Goal: Transaction & Acquisition: Download file/media

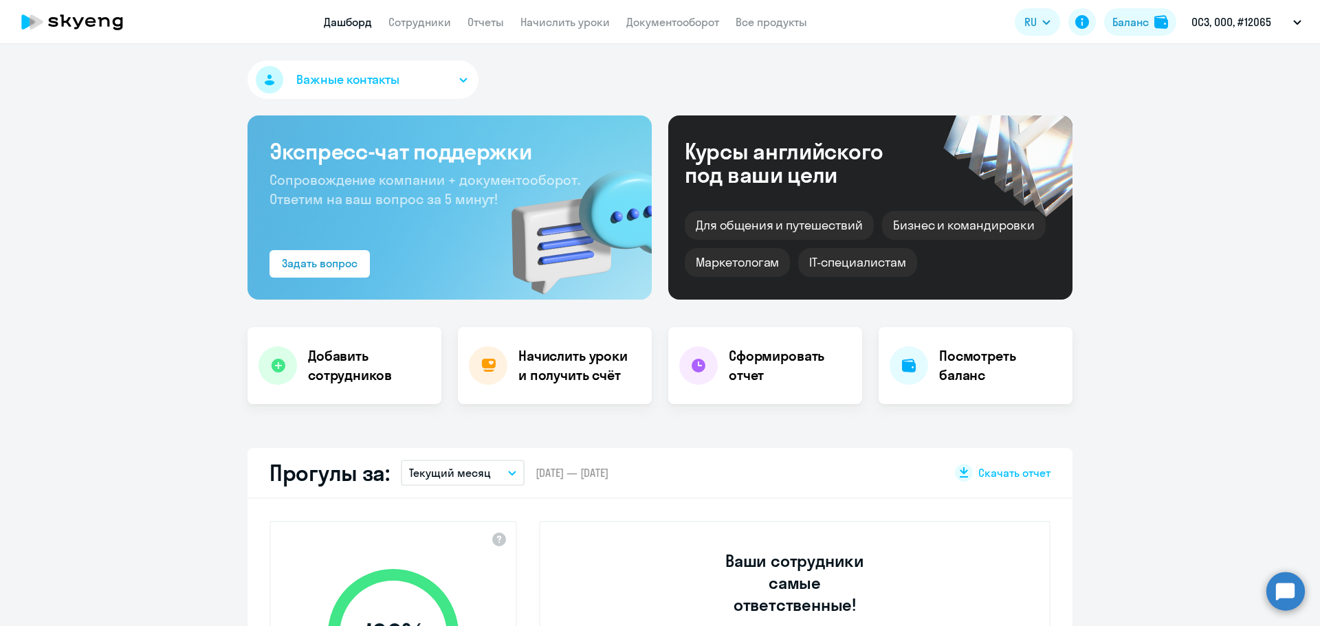
select select "30"
click at [1124, 24] on div "Баланс" at bounding box center [1131, 22] width 36 height 17
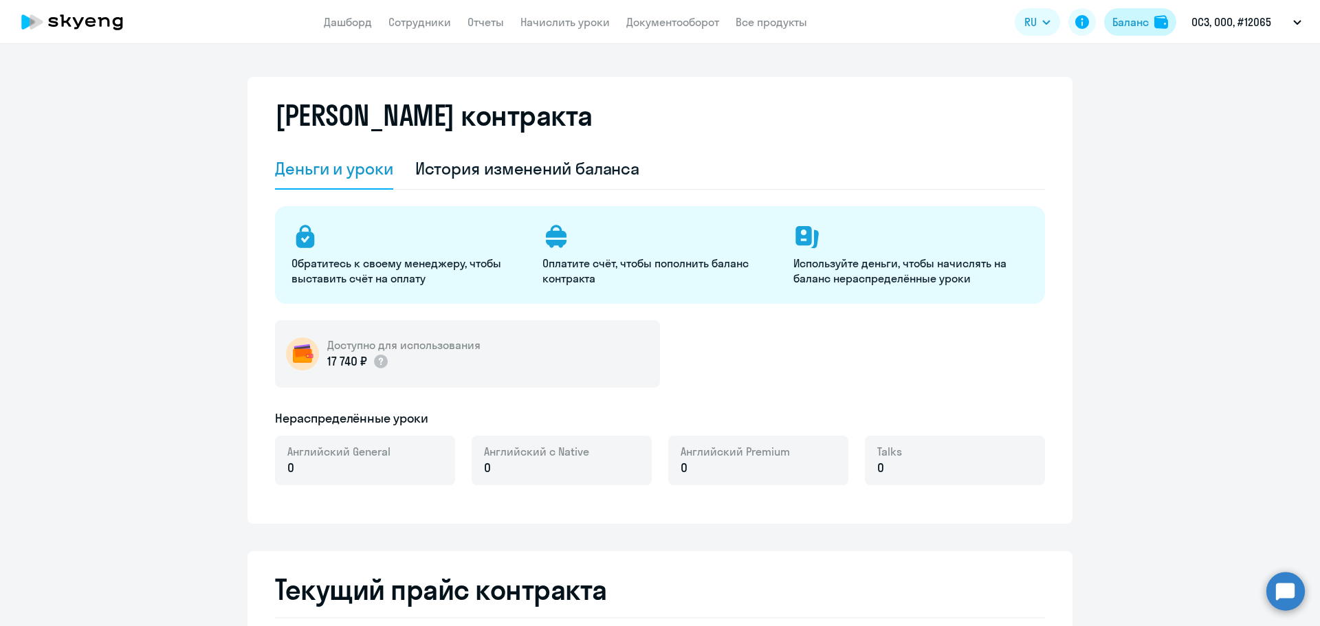
select select "english_adult_not_native_speaker"
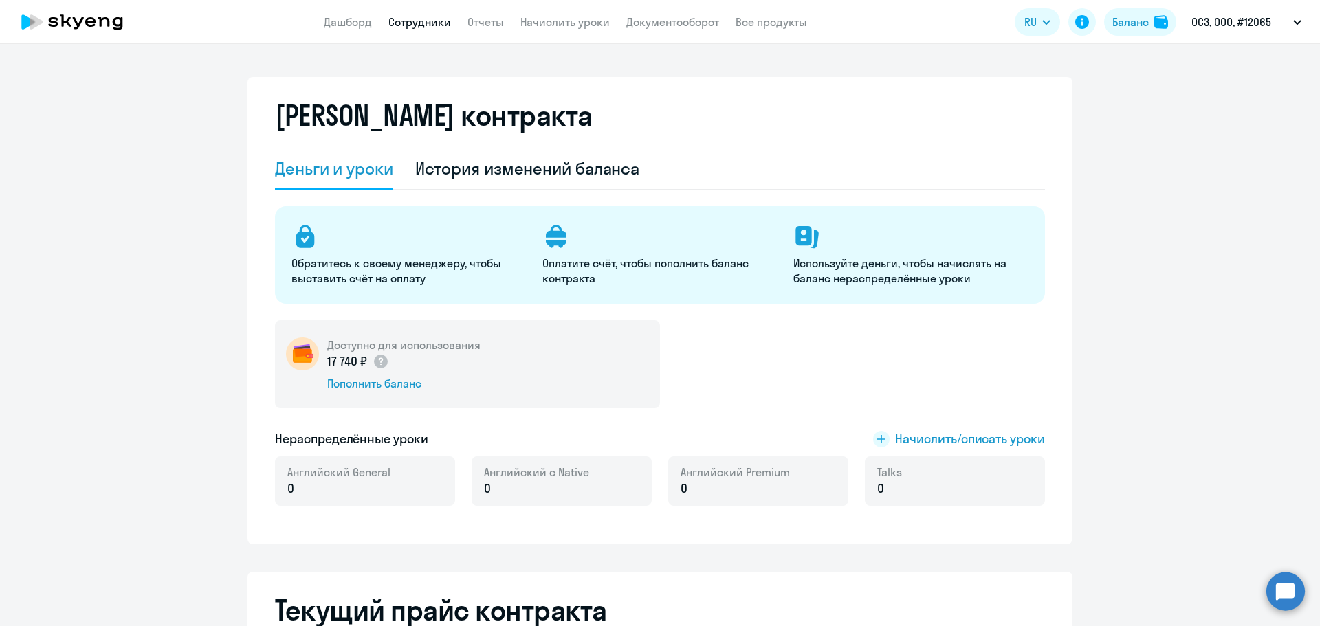
click at [404, 25] on link "Сотрудники" at bounding box center [420, 22] width 63 height 14
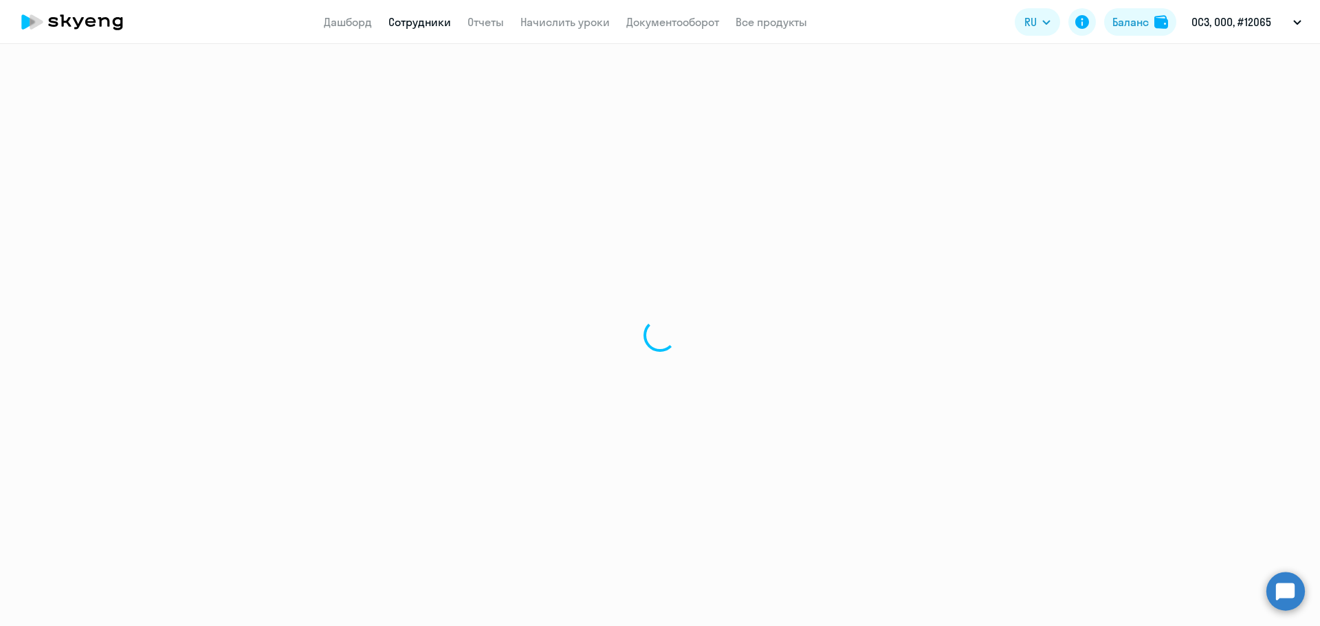
select select "30"
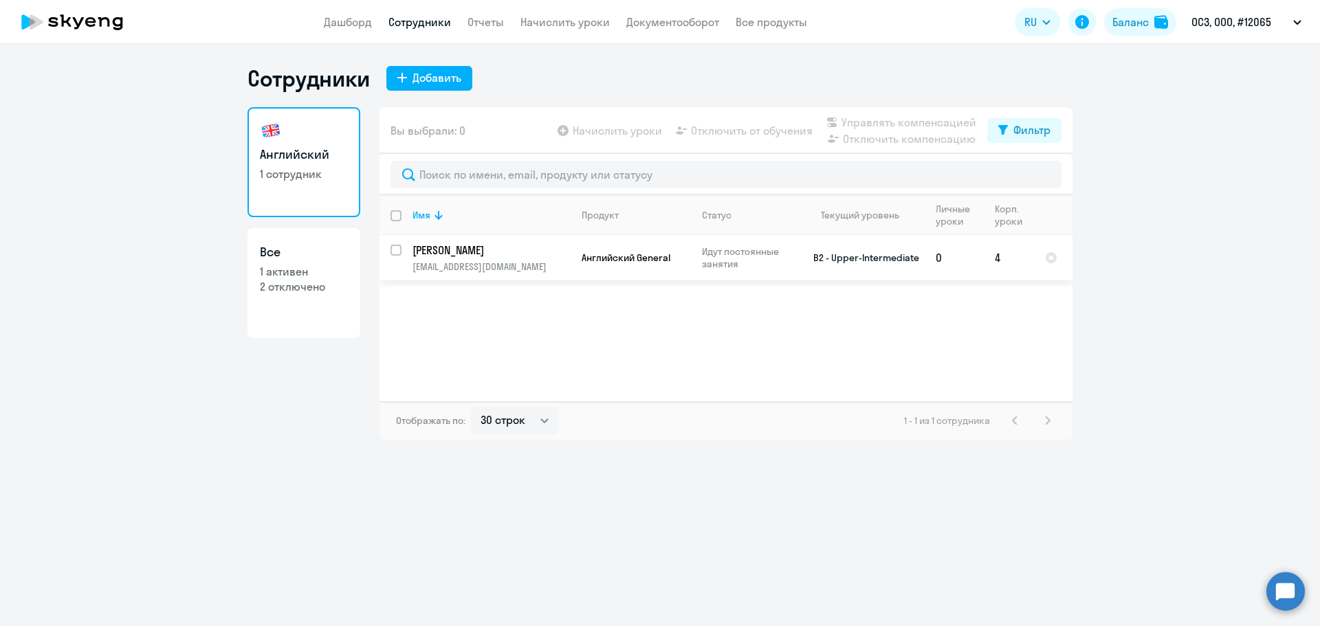
click at [461, 250] on p "[PERSON_NAME]" at bounding box center [490, 250] width 155 height 15
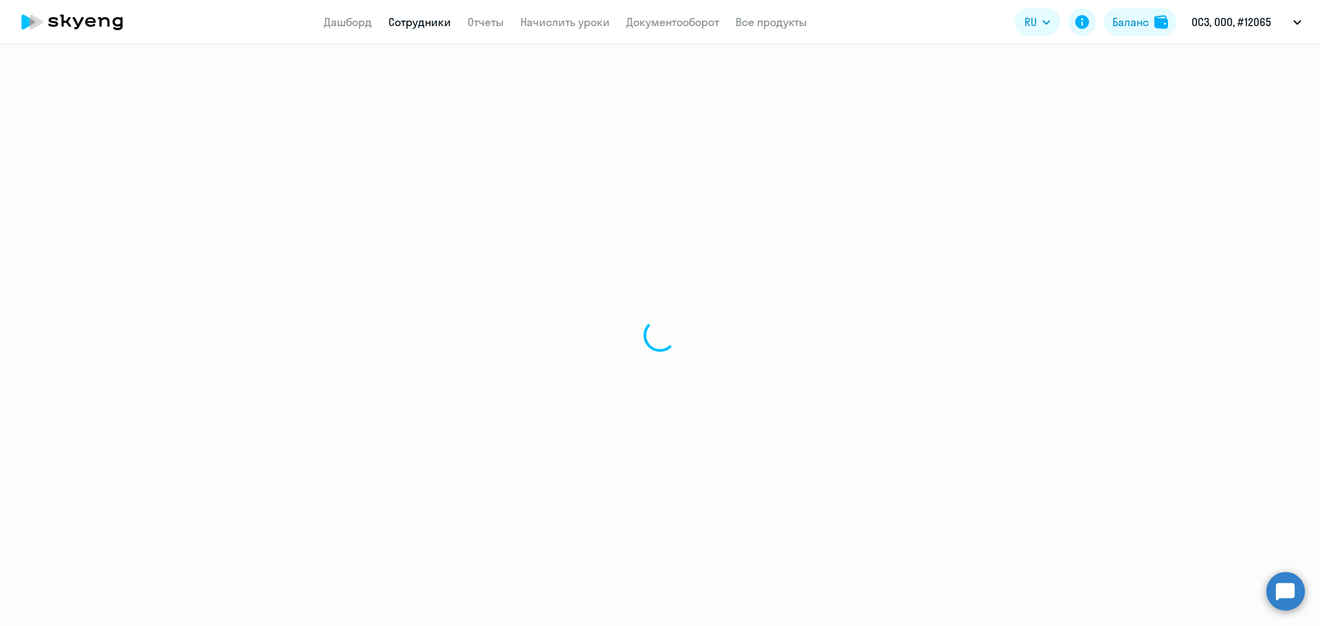
select select "english"
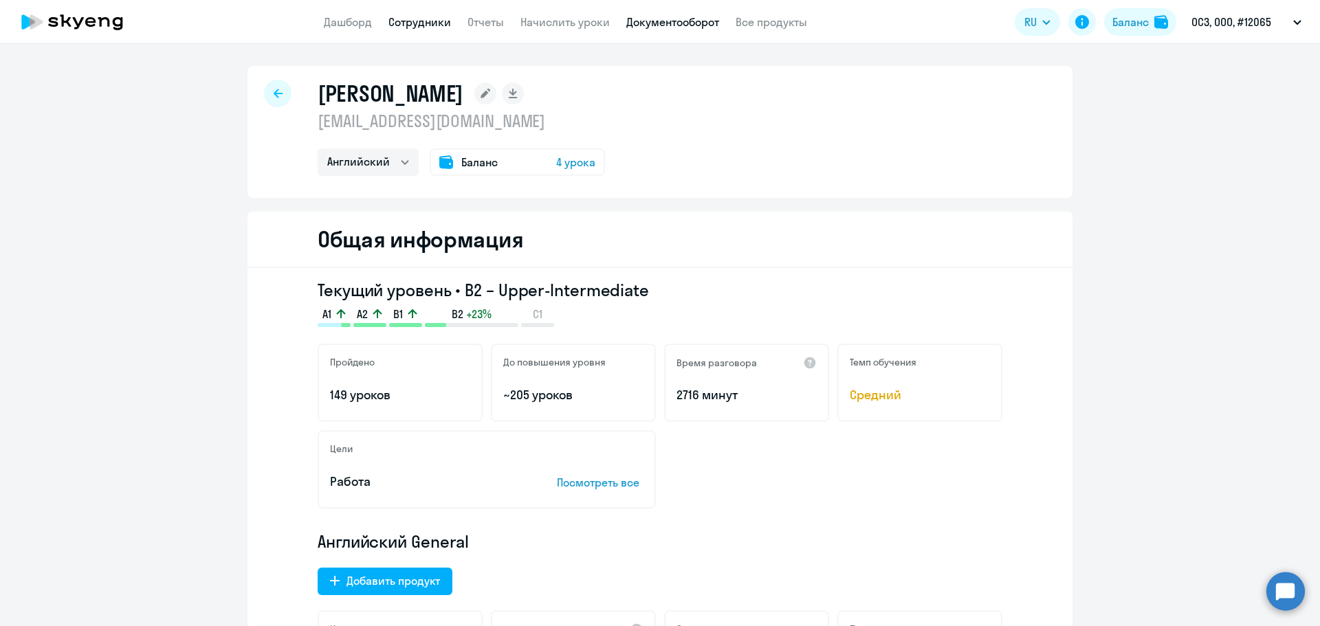
click at [691, 21] on link "Документооборот" at bounding box center [672, 22] width 93 height 14
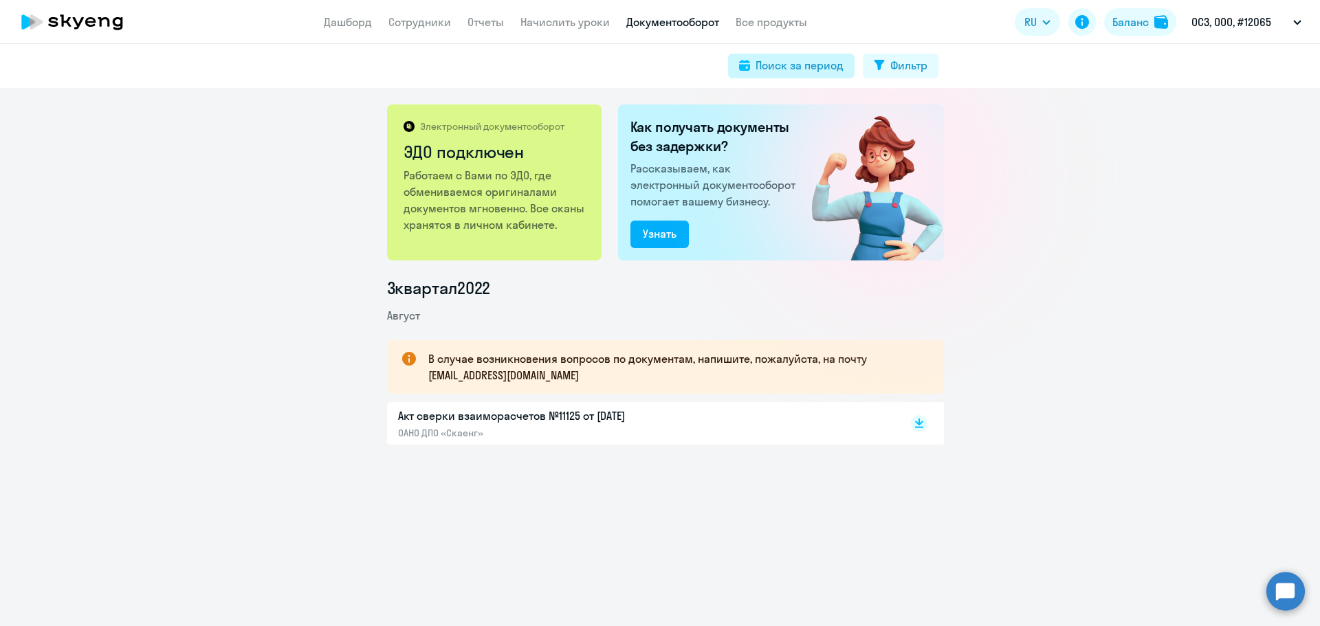
click at [821, 66] on div "Поиск за период" at bounding box center [800, 65] width 88 height 17
select select "all"
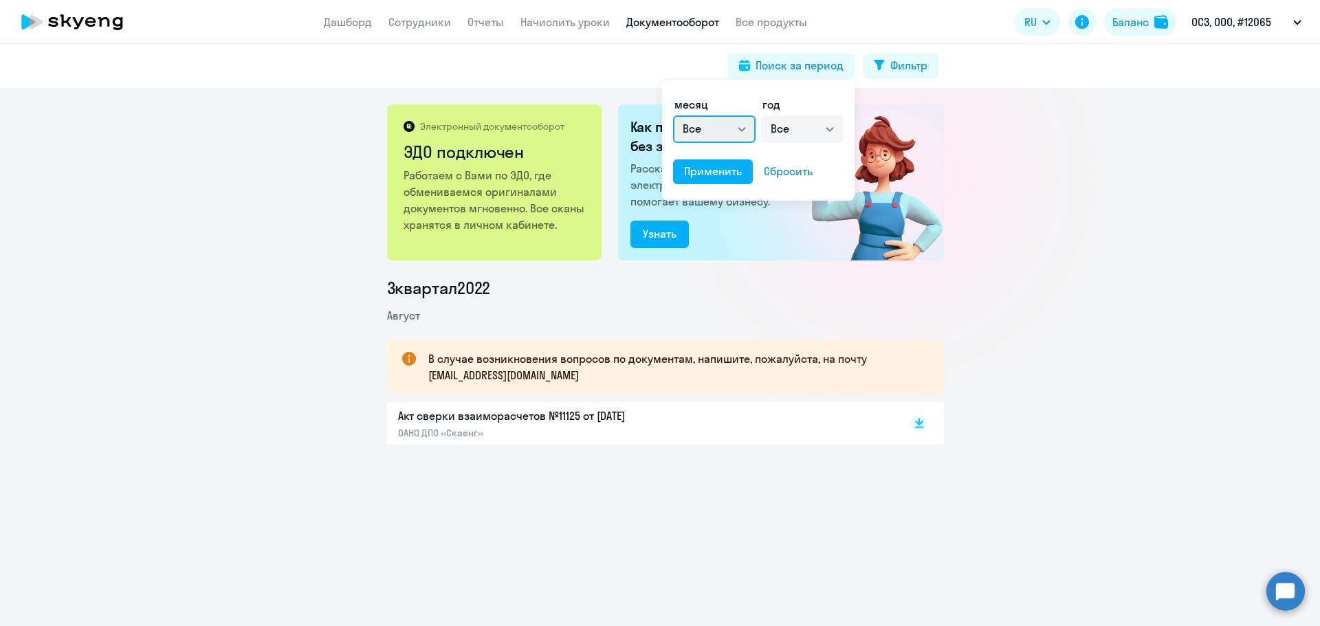
click at [744, 130] on select "Все январь февраль март апрель май июнь июль август сентябрь октябрь ноябрь дек…" at bounding box center [714, 130] width 83 height 28
drag, startPoint x: 850, startPoint y: 252, endPoint x: 825, endPoint y: 153, distance: 101.4
click at [850, 252] on div at bounding box center [660, 313] width 1320 height 626
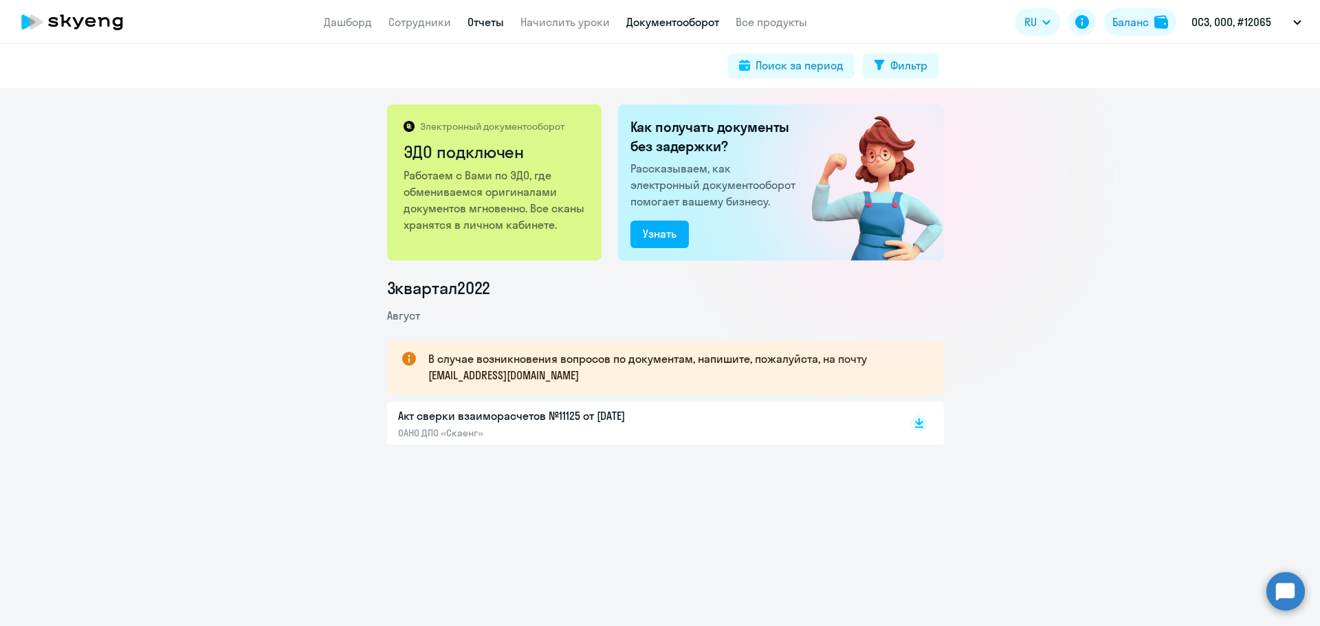
click at [492, 28] on link "Отчеты" at bounding box center [486, 22] width 36 height 14
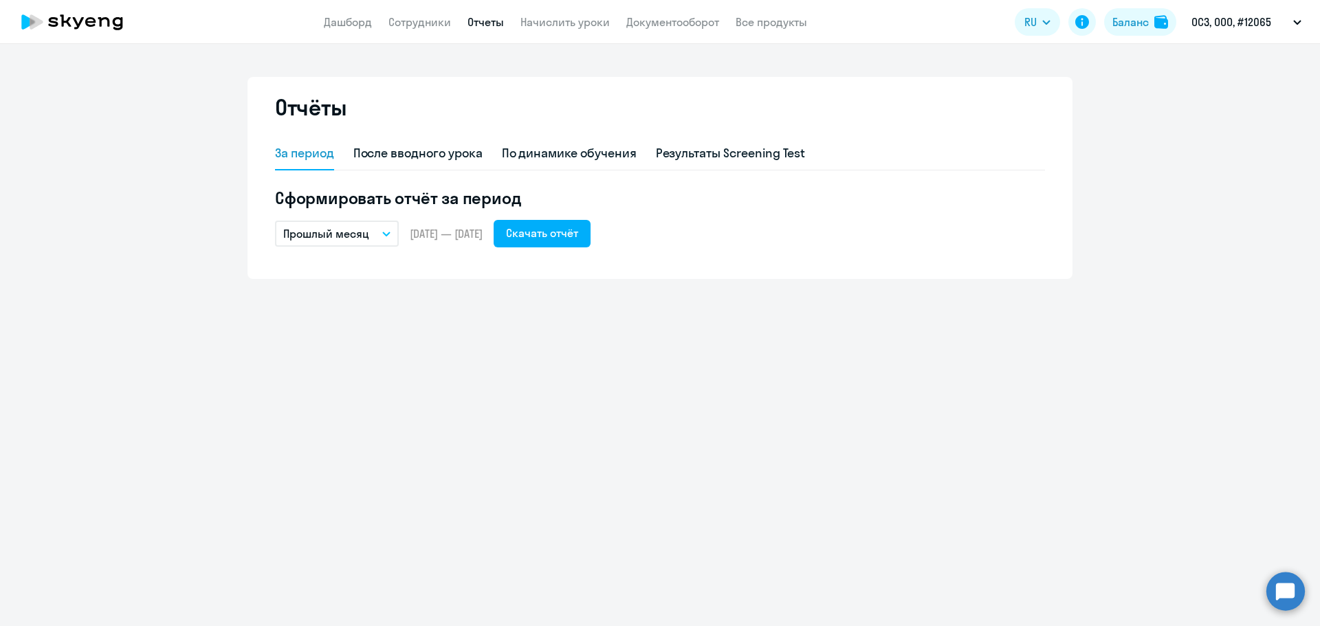
click at [384, 239] on button "Прошлый месяц" at bounding box center [337, 234] width 124 height 26
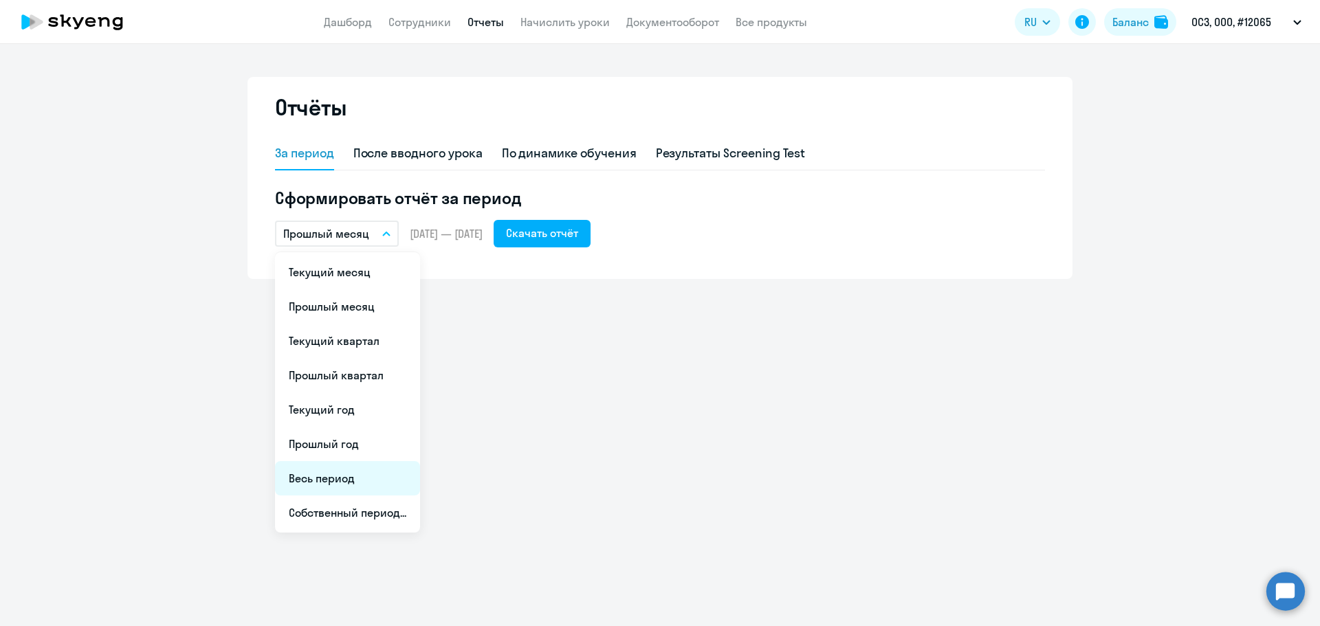
click at [306, 484] on li "Весь период" at bounding box center [347, 478] width 145 height 34
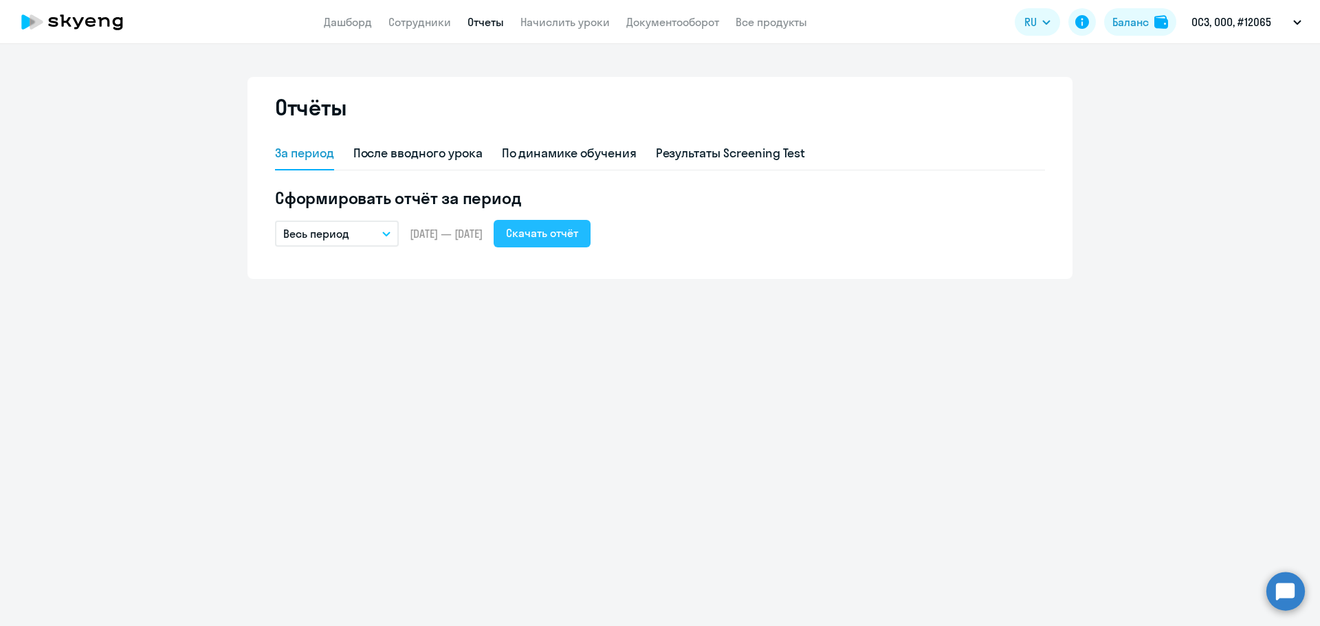
click at [576, 243] on button "Скачать отчёт" at bounding box center [542, 234] width 97 height 28
click at [1160, 24] on img at bounding box center [1162, 22] width 14 height 14
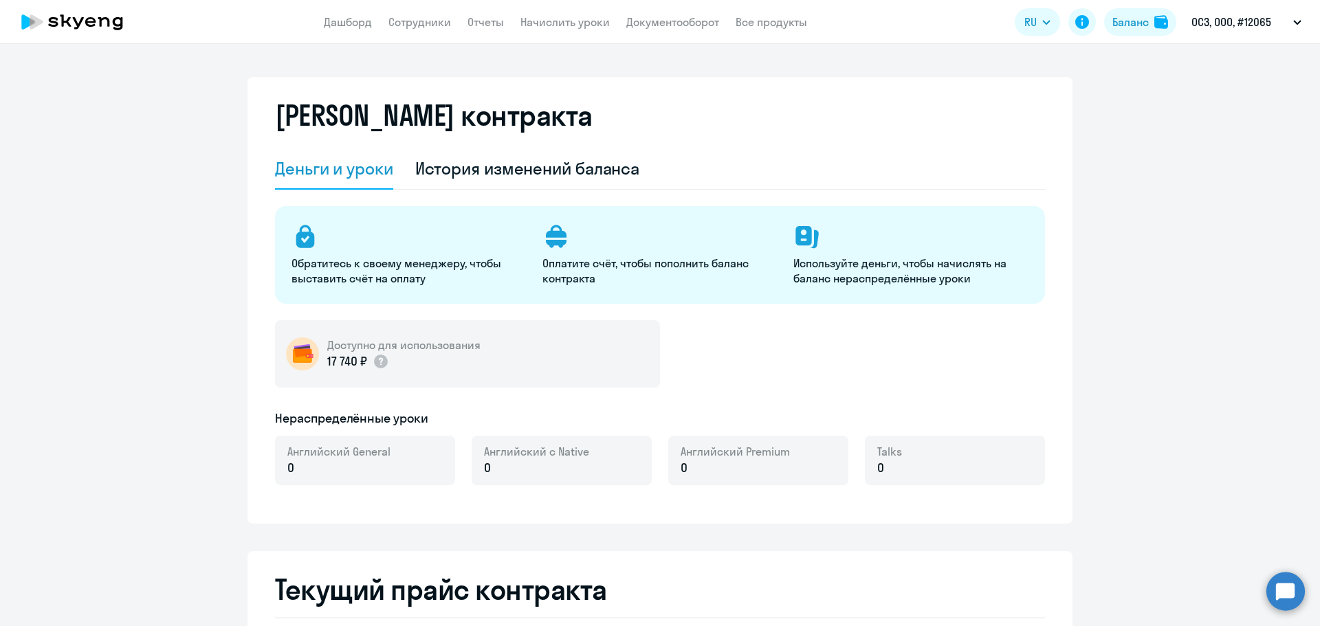
select select "english_adult_not_native_speaker"
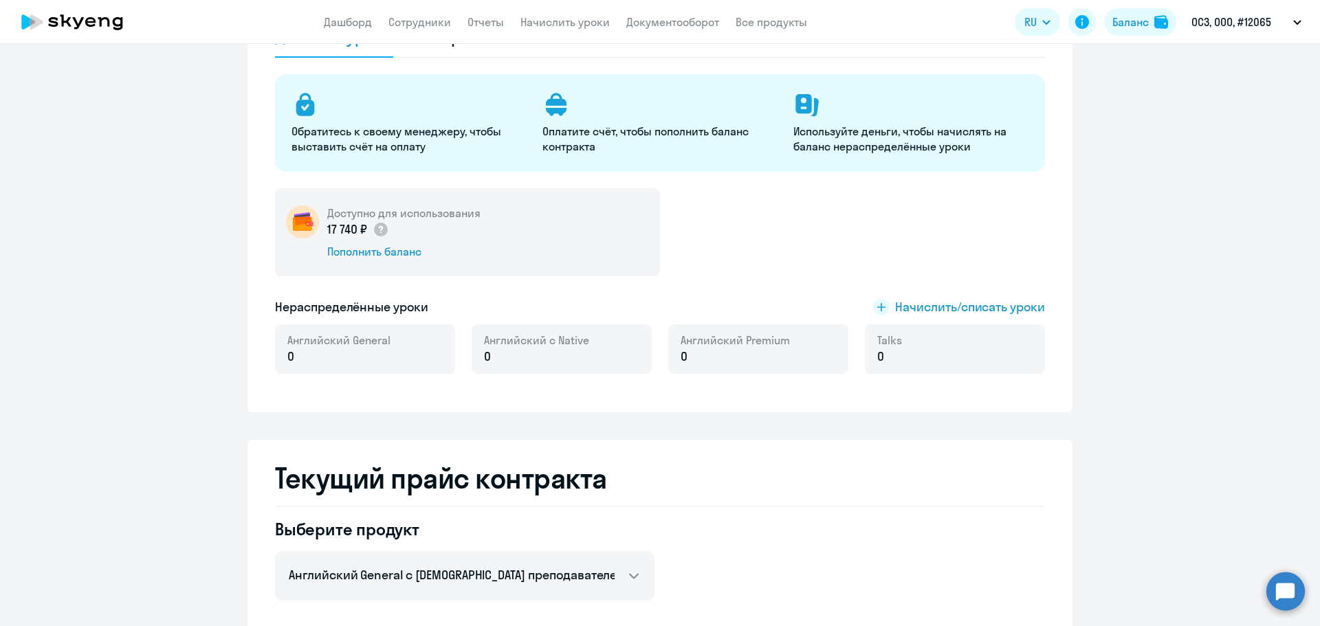
scroll to position [138, 0]
